Goal: Find specific page/section: Find specific page/section

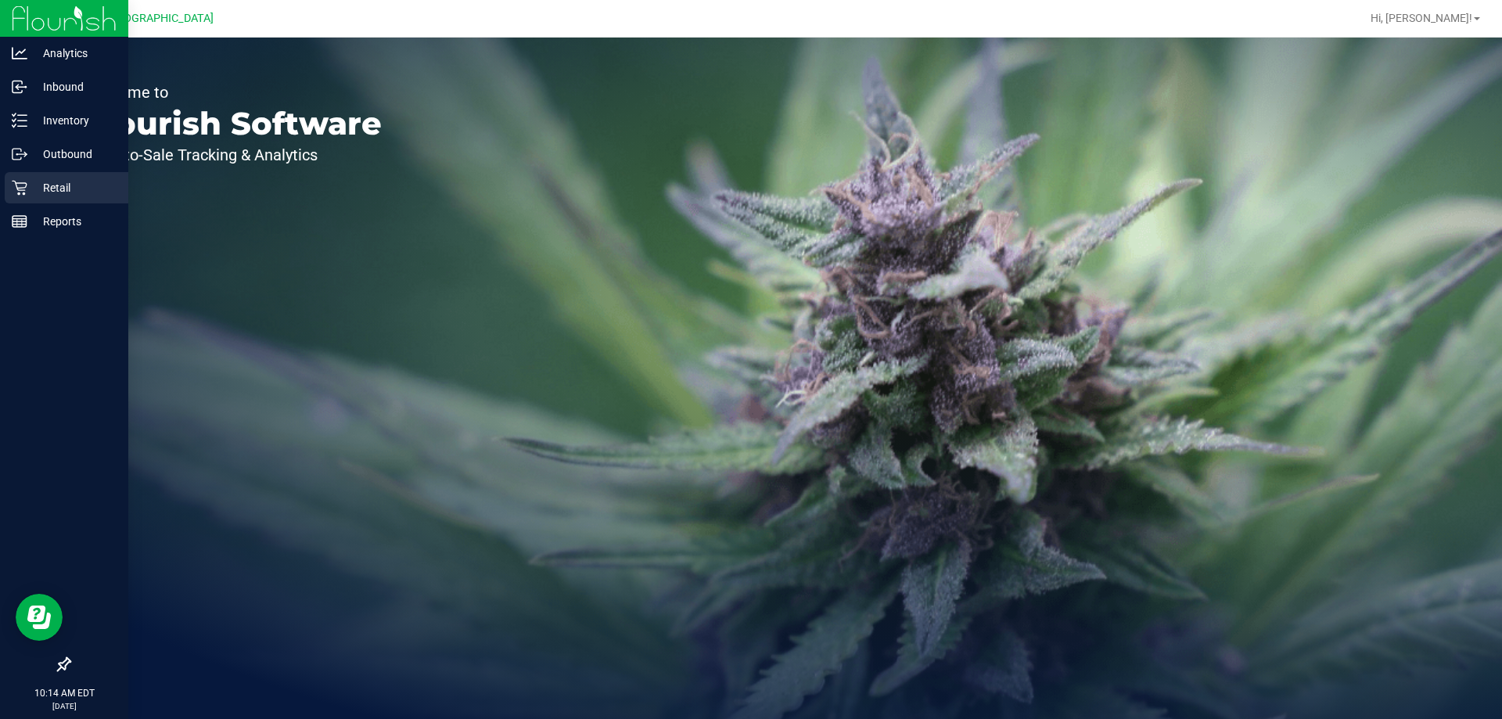
click at [24, 186] on icon at bounding box center [20, 188] width 16 height 16
